Goal: Information Seeking & Learning: Find specific fact

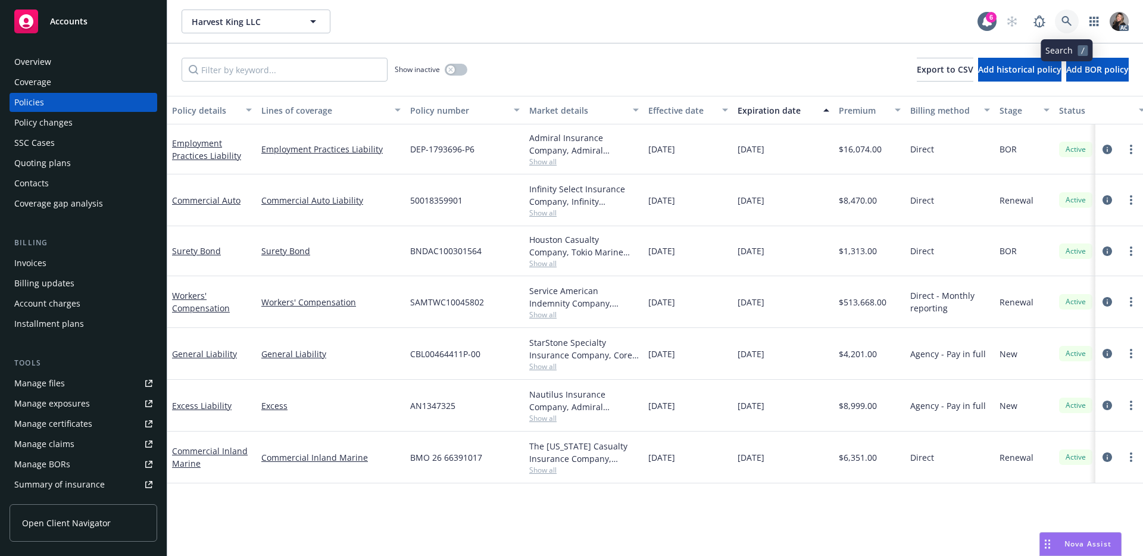
click at [1069, 30] on link at bounding box center [1067, 22] width 24 height 24
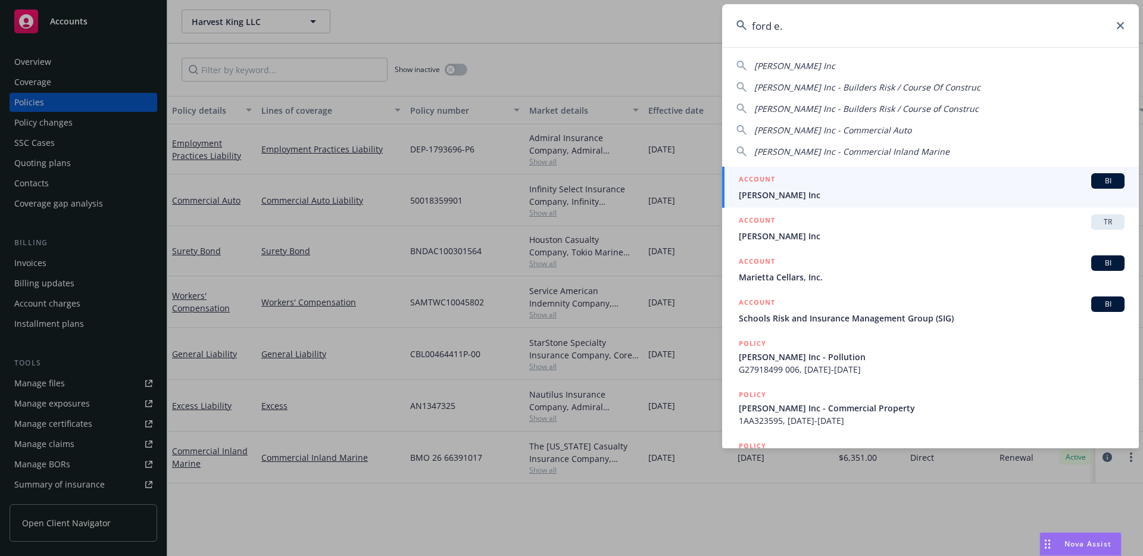
type input "ford e."
click at [893, 192] on span "[PERSON_NAME] Inc" at bounding box center [932, 195] width 386 height 12
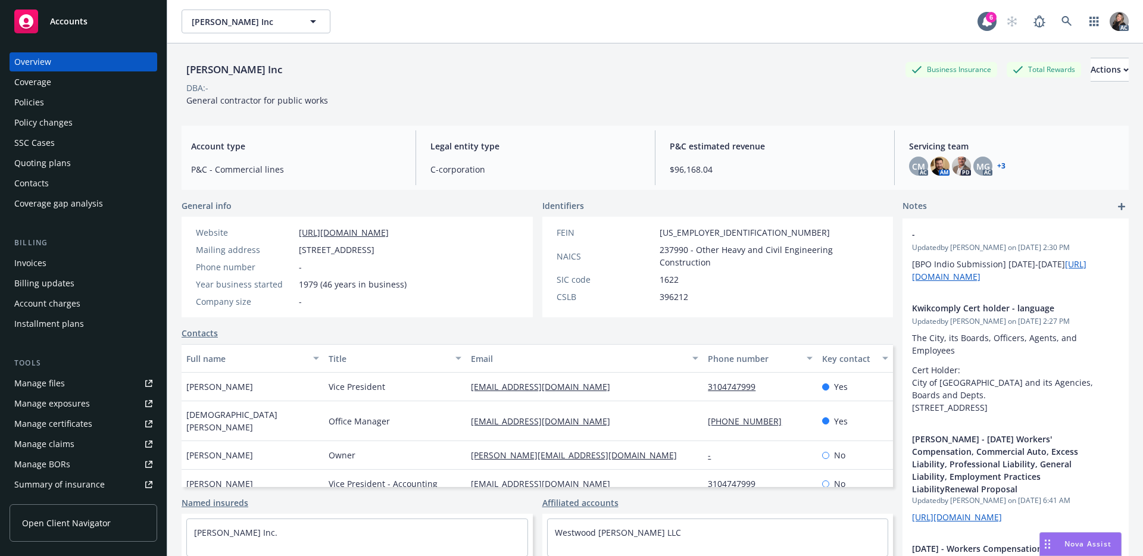
click at [54, 94] on div "Policies" at bounding box center [83, 102] width 138 height 19
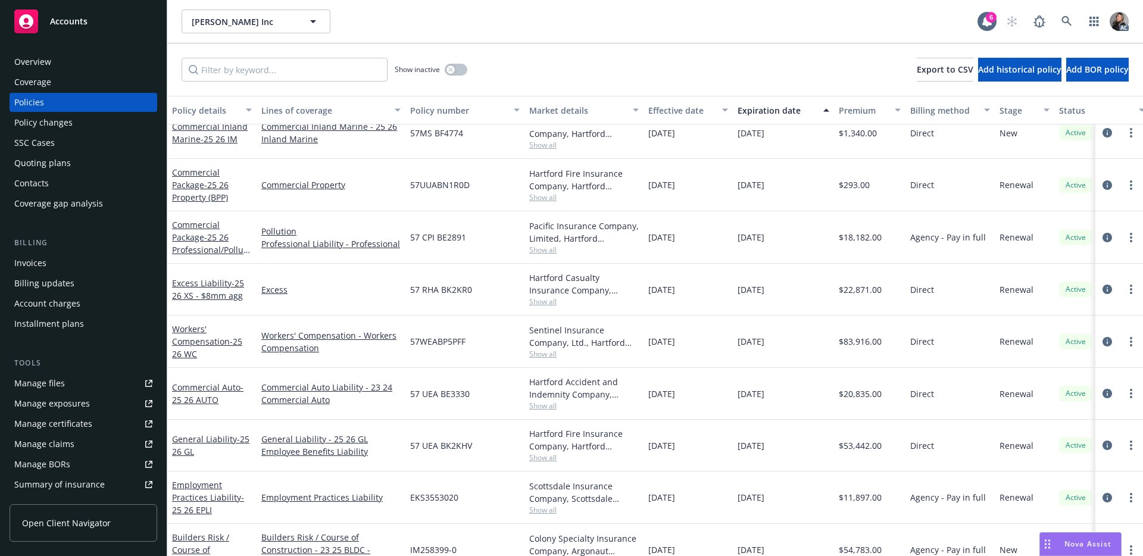
scroll to position [18, 0]
click at [465, 349] on div "57WEABP5PFF" at bounding box center [464, 340] width 119 height 52
drag, startPoint x: 476, startPoint y: 345, endPoint x: 409, endPoint y: 343, distance: 67.3
click at [409, 343] on div "57WEABP5PFF" at bounding box center [464, 340] width 119 height 52
copy span "57WEABP5PFF"
